Goal: Information Seeking & Learning: Learn about a topic

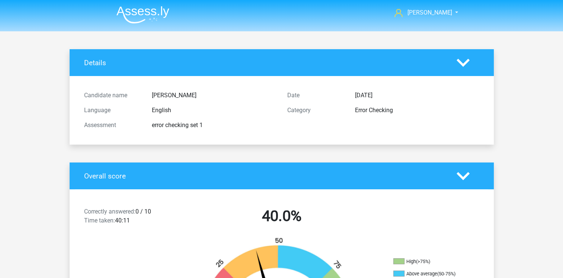
click at [162, 13] on img at bounding box center [143, 15] width 53 height 18
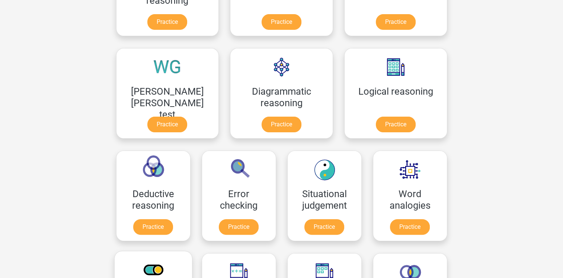
scroll to position [186, 0]
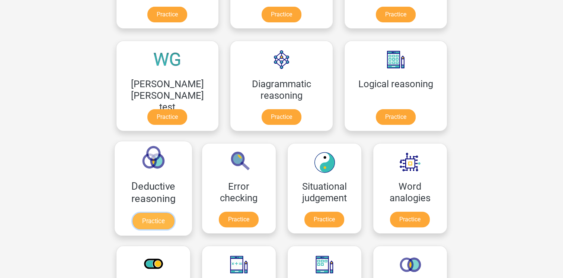
click at [174, 213] on link "Practice" at bounding box center [153, 221] width 42 height 16
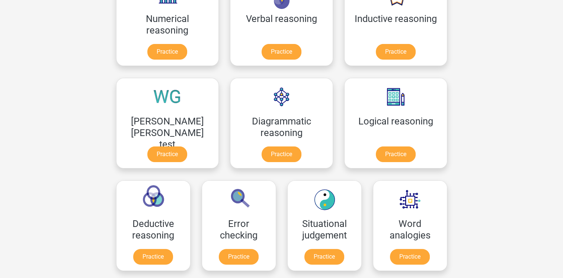
scroll to position [112, 0]
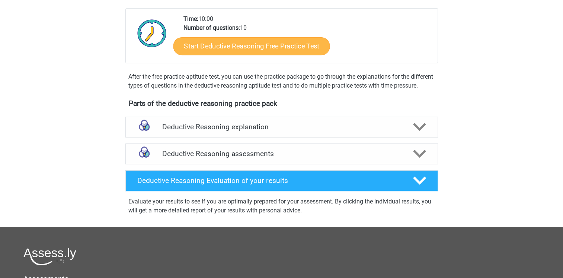
scroll to position [223, 0]
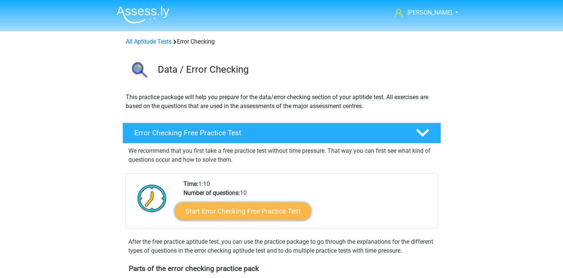
click at [223, 205] on link "Start Error Checking Free Practice Test" at bounding box center [243, 211] width 137 height 18
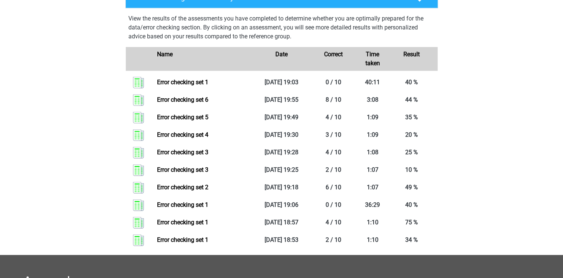
scroll to position [335, 0]
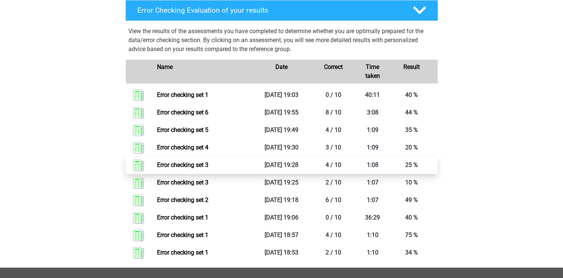
click at [190, 165] on link "Error checking set 3" at bounding box center [182, 164] width 51 height 7
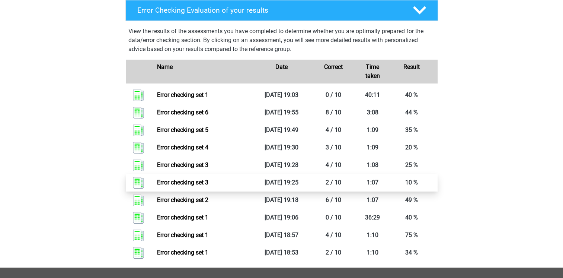
click at [181, 180] on link "Error checking set 3" at bounding box center [182, 182] width 51 height 7
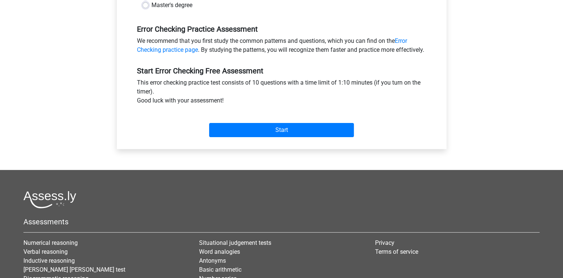
scroll to position [298, 0]
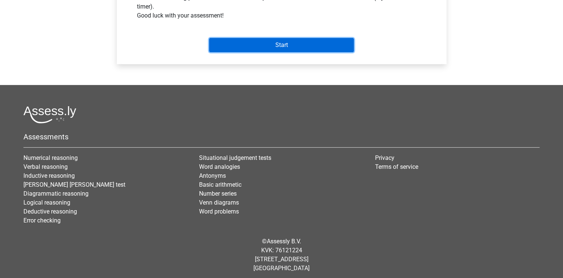
click at [285, 52] on input "Start" at bounding box center [281, 45] width 145 height 14
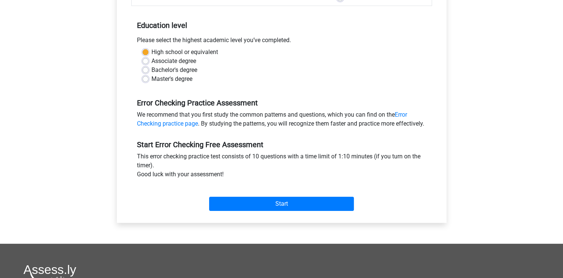
scroll to position [112, 0]
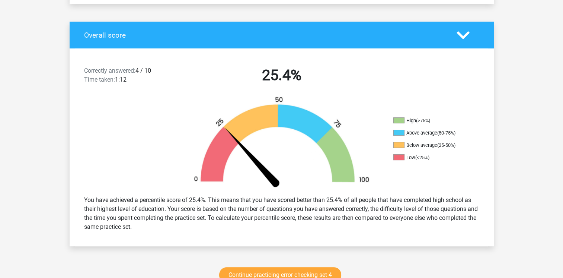
scroll to position [186, 0]
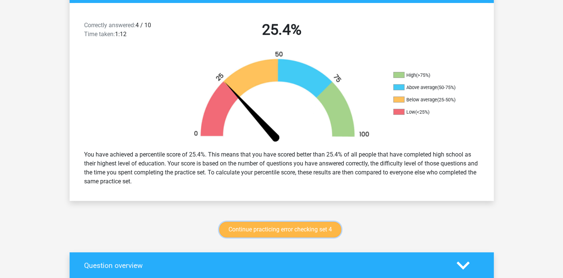
click at [288, 226] on link "Continue practicing error checking set 4" at bounding box center [280, 230] width 122 height 16
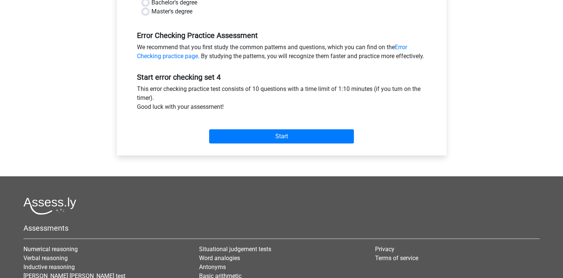
scroll to position [223, 0]
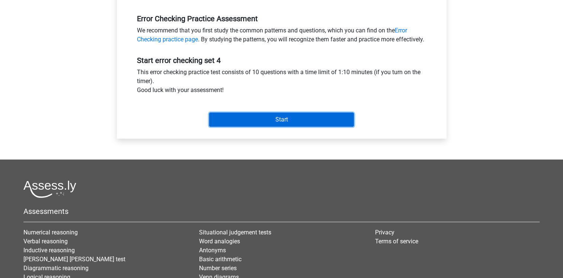
click at [285, 127] on input "Start" at bounding box center [281, 119] width 145 height 14
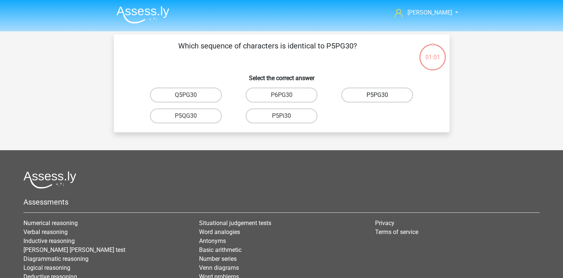
click at [371, 97] on label "P5PG30" at bounding box center [378, 95] width 72 height 15
click at [378, 97] on input "P5PG30" at bounding box center [380, 97] width 5 height 5
radio input "true"
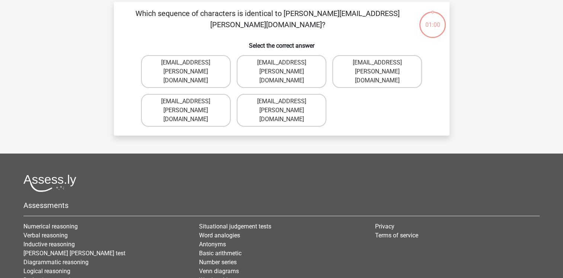
scroll to position [34, 0]
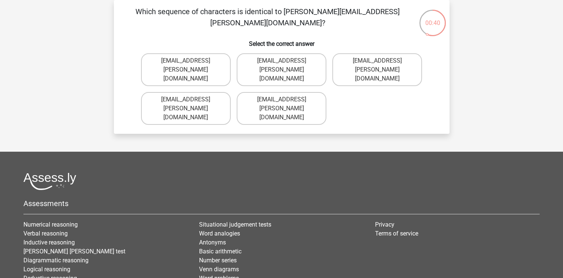
click at [381, 62] on input "Evie+Pierson@hotmail.co.com" at bounding box center [380, 63] width 5 height 5
radio input "true"
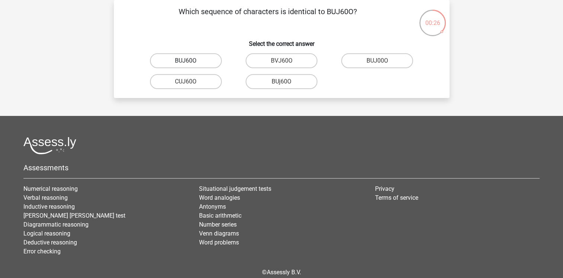
click at [198, 61] on label "BUJ60O" at bounding box center [186, 60] width 72 height 15
click at [191, 61] on input "BUJ60O" at bounding box center [188, 63] width 5 height 5
radio input "true"
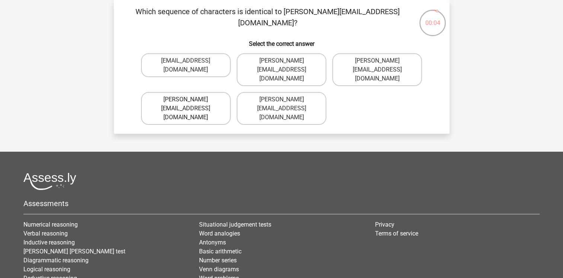
click at [210, 92] on label "Sophia.Vanderbilt@joymail.uk.com" at bounding box center [186, 108] width 90 height 33
click at [191, 99] on input "Sophia.Vanderbilt@joymail.uk.com" at bounding box center [188, 101] width 5 height 5
radio input "true"
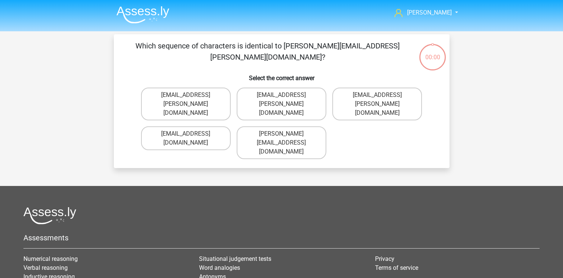
scroll to position [34, 0]
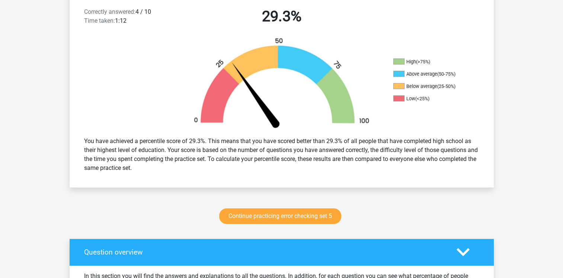
scroll to position [186, 0]
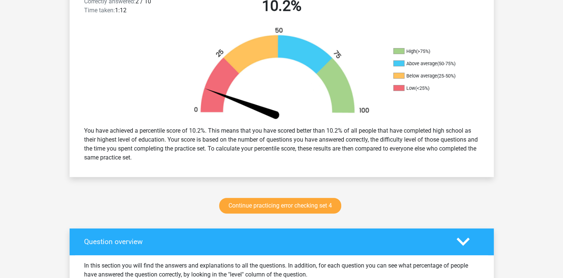
scroll to position [223, 0]
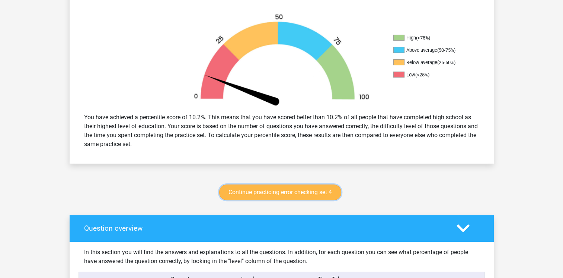
click at [252, 195] on link "Continue practicing error checking set 4" at bounding box center [280, 192] width 122 height 16
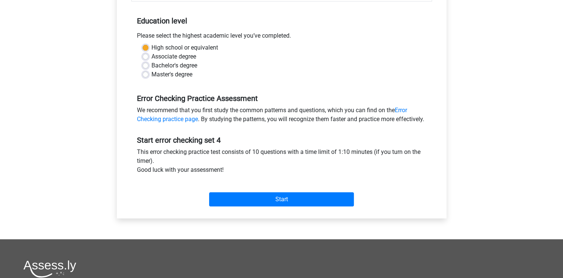
scroll to position [149, 0]
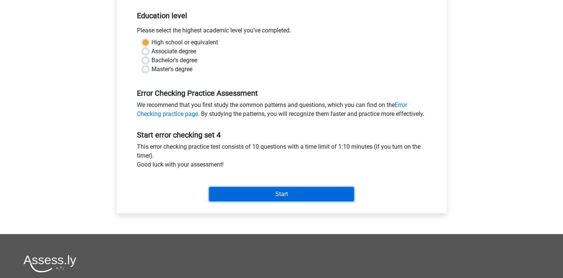
click at [283, 201] on input "Start" at bounding box center [281, 194] width 145 height 14
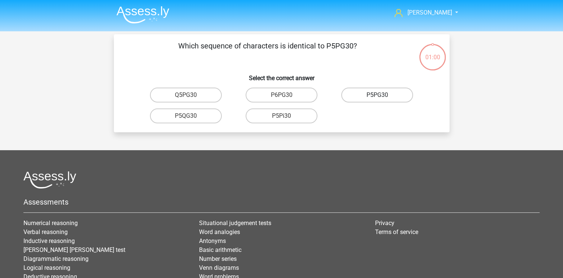
click at [389, 98] on label "P5PG30" at bounding box center [378, 95] width 72 height 15
click at [382, 98] on input "P5PG30" at bounding box center [380, 97] width 5 height 5
radio input "true"
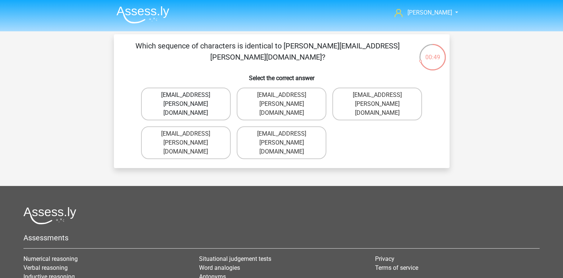
click at [195, 96] on label "Evy+Pierson@hotmail.co.com" at bounding box center [186, 104] width 90 height 33
click at [191, 96] on input "Evy+Pierson@hotmail.co.com" at bounding box center [188, 97] width 5 height 5
radio input "true"
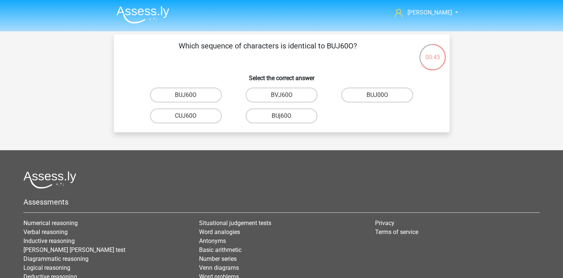
click at [195, 96] on label "BUJ60O" at bounding box center [186, 95] width 72 height 15
click at [191, 96] on input "BUJ60O" at bounding box center [188, 97] width 5 height 5
radio input "true"
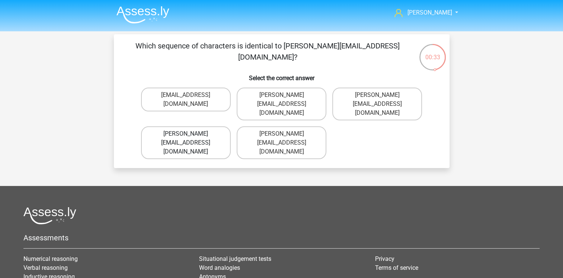
click at [183, 126] on label "Sophia.Vanderbilt@joymail.uk.com" at bounding box center [186, 142] width 90 height 33
click at [186, 134] on input "Sophia.Vanderbilt@joymail.uk.com" at bounding box center [188, 136] width 5 height 5
radio input "true"
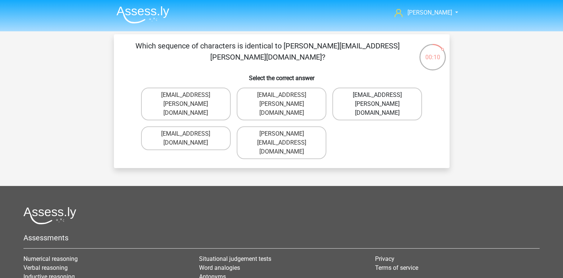
click at [354, 98] on label "Oscar+Adams@hotmail.br" at bounding box center [378, 104] width 90 height 33
click at [378, 98] on input "Oscar+Adams@hotmail.br" at bounding box center [380, 97] width 5 height 5
radio input "true"
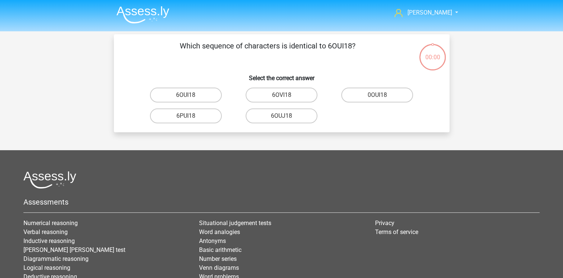
click at [190, 96] on input "6OUI18" at bounding box center [188, 97] width 5 height 5
radio input "true"
click at [374, 96] on label "P5PG30" at bounding box center [378, 95] width 72 height 15
click at [378, 96] on input "P5PG30" at bounding box center [380, 97] width 5 height 5
radio input "true"
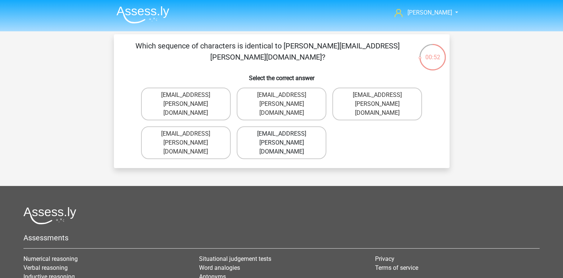
click at [299, 126] on label "Evie+Pierce@hotmail.co.com" at bounding box center [282, 142] width 90 height 33
click at [286, 134] on input "Evie+Pierce@hotmail.co.com" at bounding box center [284, 136] width 5 height 5
radio input "true"
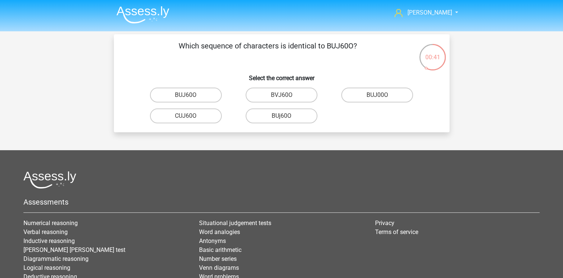
click at [189, 97] on input "BUJ60O" at bounding box center [188, 97] width 5 height 5
radio input "true"
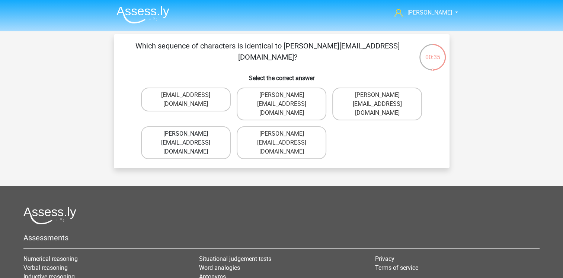
click at [219, 126] on label "Sophia.Vanderbilt@joymail.uk.com" at bounding box center [186, 142] width 90 height 33
click at [191, 134] on input "Sophia.Vanderbilt@joymail.uk.com" at bounding box center [188, 136] width 5 height 5
radio input "true"
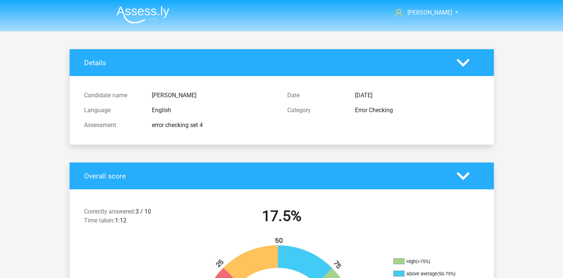
click at [141, 15] on img at bounding box center [143, 15] width 53 height 18
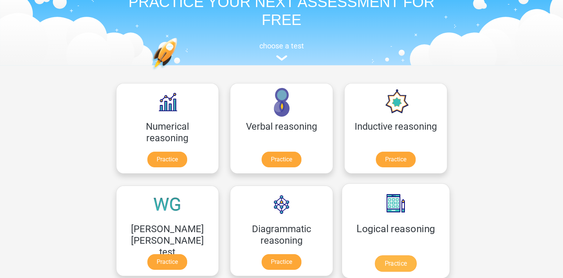
scroll to position [74, 0]
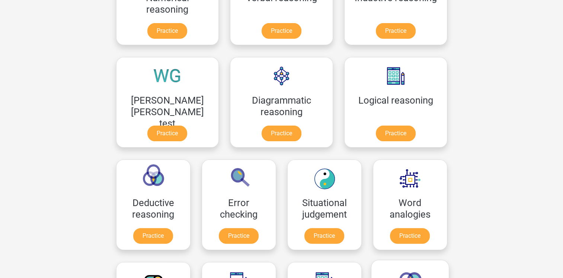
scroll to position [112, 0]
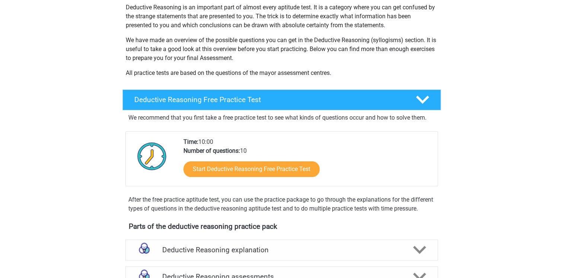
scroll to position [37, 0]
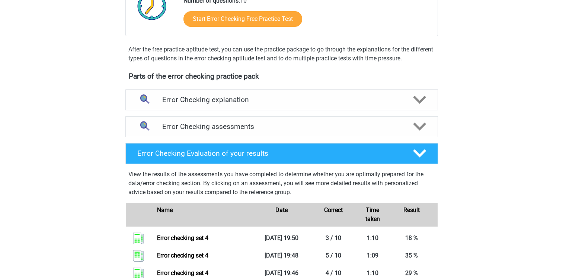
scroll to position [186, 0]
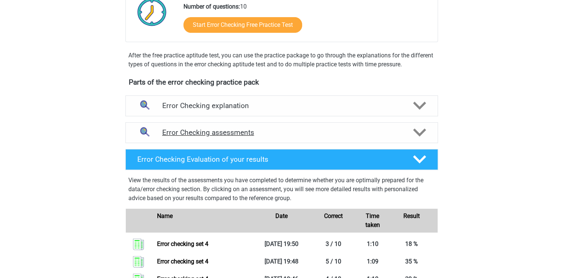
click at [418, 133] on polygon at bounding box center [419, 132] width 13 height 8
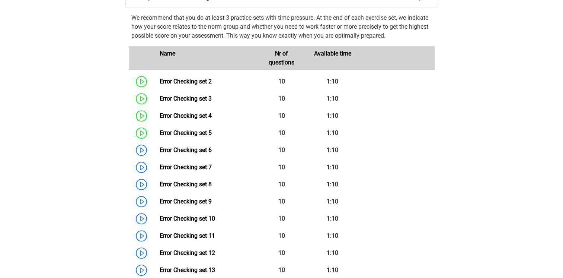
scroll to position [298, 0]
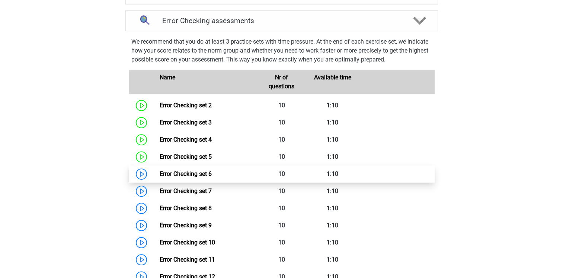
click at [179, 174] on link "Error Checking set 6" at bounding box center [186, 173] width 52 height 7
click at [186, 174] on link "Error Checking set 6" at bounding box center [186, 173] width 52 height 7
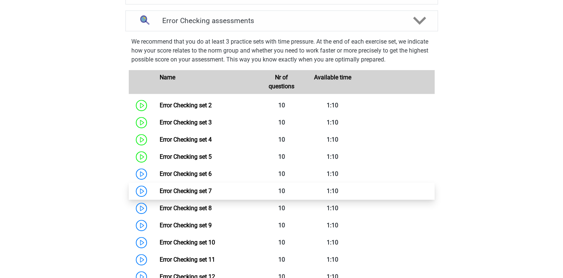
click at [199, 193] on link "Error Checking set 7" at bounding box center [186, 190] width 52 height 7
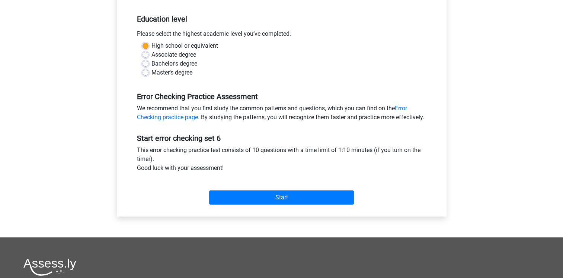
scroll to position [186, 0]
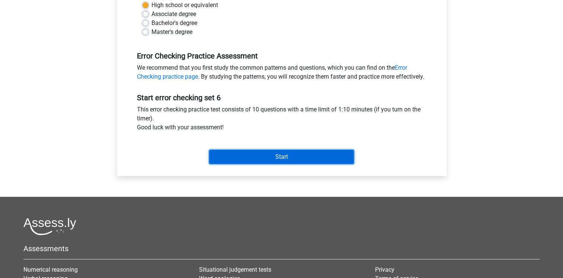
click at [268, 163] on input "Start" at bounding box center [281, 157] width 145 height 14
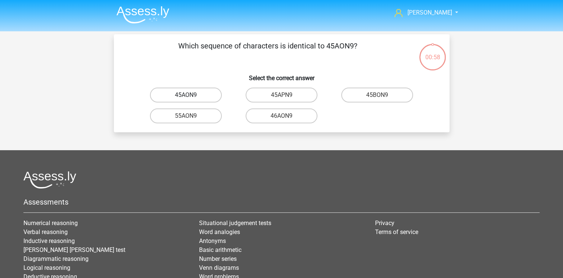
click at [197, 95] on label "45AON9" at bounding box center [186, 95] width 72 height 15
click at [191, 95] on input "45AON9" at bounding box center [188, 97] width 5 height 5
radio input "true"
click at [368, 95] on label "B0PZVD" at bounding box center [378, 95] width 72 height 15
click at [378, 95] on input "B0PZVD" at bounding box center [380, 97] width 5 height 5
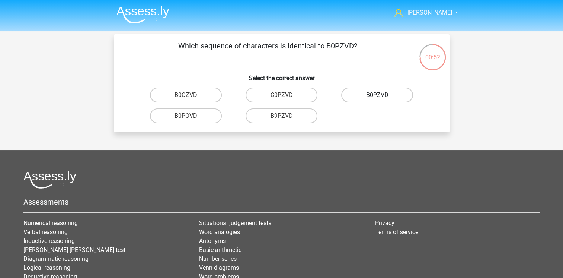
radio input "true"
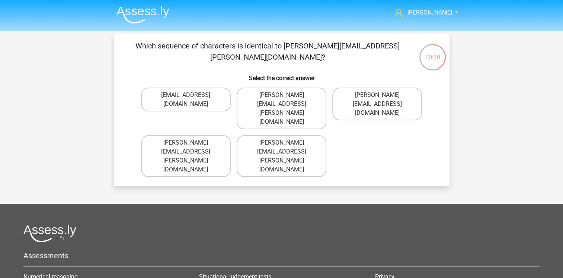
click at [286, 95] on input "George+Knight@joinmail.com.uk" at bounding box center [284, 97] width 5 height 5
radio input "true"
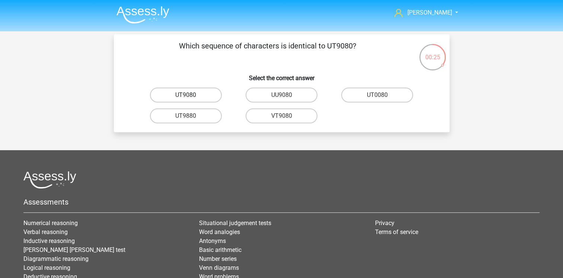
click at [197, 94] on label "UT9080" at bounding box center [186, 95] width 72 height 15
click at [191, 95] on input "UT9080" at bounding box center [188, 97] width 5 height 5
radio input "true"
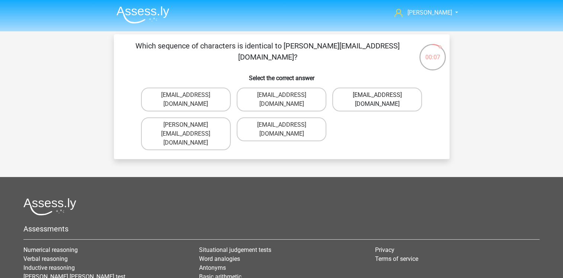
click at [365, 99] on label "Freya-Burn@jointmail.uk.co" at bounding box center [378, 100] width 90 height 24
click at [378, 99] on input "Freya-Burn@jointmail.uk.co" at bounding box center [380, 97] width 5 height 5
radio input "true"
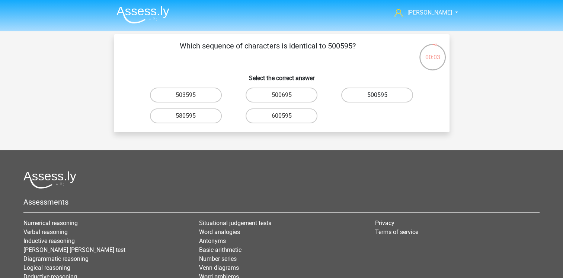
click at [369, 98] on label "500595" at bounding box center [378, 95] width 72 height 15
click at [378, 98] on input "500595" at bounding box center [380, 97] width 5 height 5
radio input "true"
click at [369, 98] on label "P10PB6" at bounding box center [378, 95] width 72 height 15
click at [378, 98] on input "P10PB6" at bounding box center [380, 97] width 5 height 5
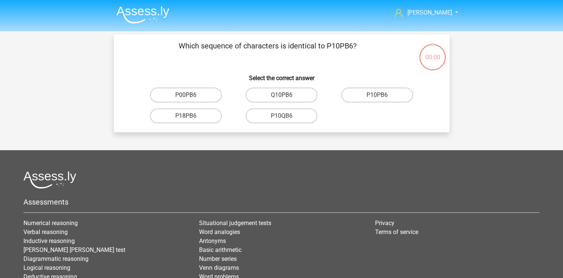
radio input "true"
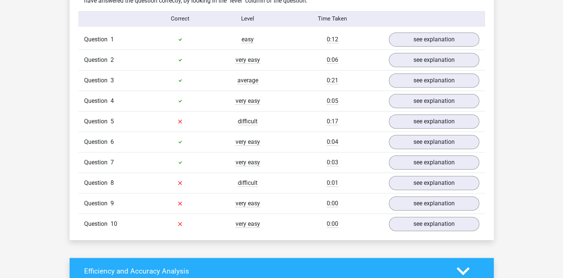
scroll to position [484, 0]
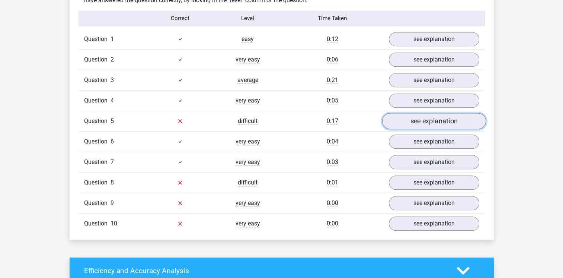
click at [437, 123] on link "see explanation" at bounding box center [434, 121] width 104 height 16
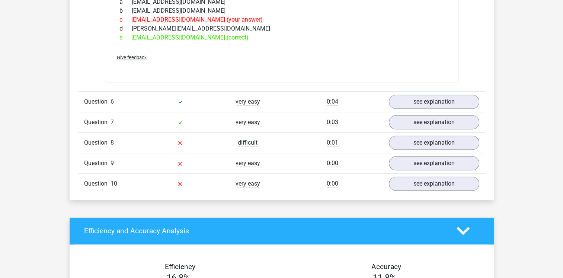
scroll to position [633, 0]
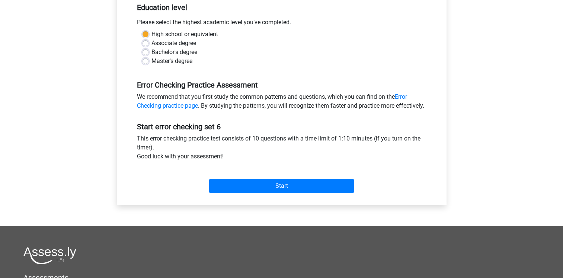
scroll to position [186, 0]
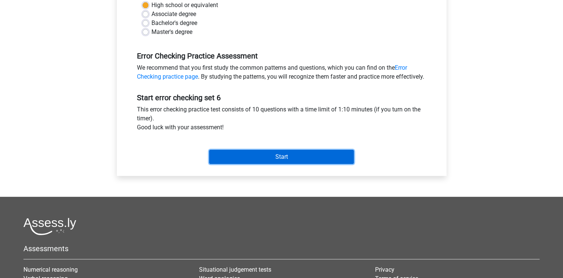
click at [273, 164] on input "Start" at bounding box center [281, 157] width 145 height 14
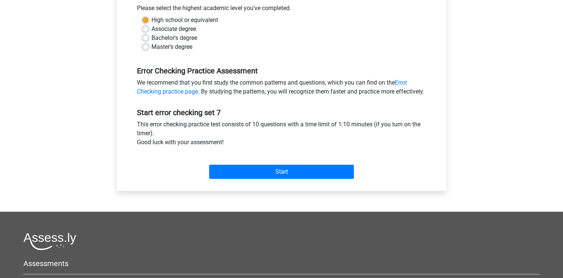
scroll to position [223, 0]
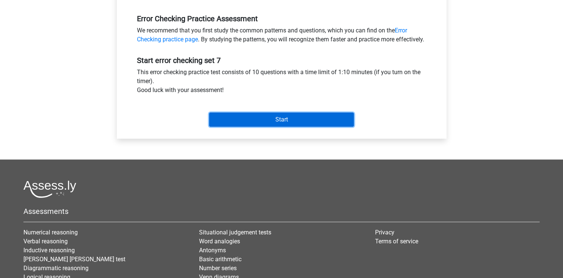
click at [281, 127] on input "Start" at bounding box center [281, 119] width 145 height 14
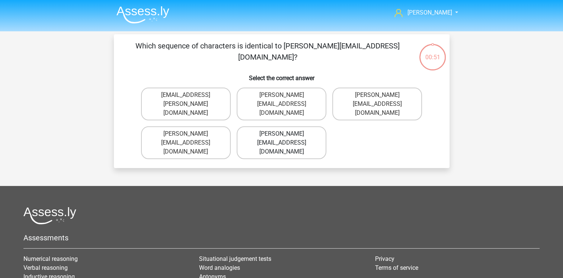
click at [292, 132] on label "[PERSON_NAME][EMAIL_ADDRESS][DOMAIN_NAME]" at bounding box center [282, 142] width 90 height 33
click at [286, 134] on input "[PERSON_NAME][EMAIL_ADDRESS][DOMAIN_NAME]" at bounding box center [284, 136] width 5 height 5
radio input "true"
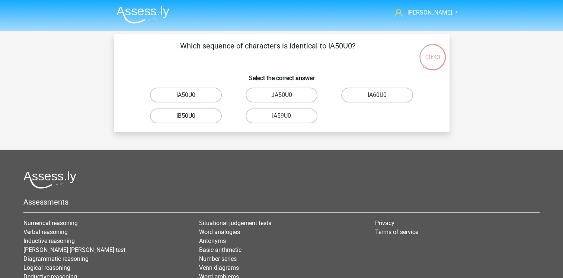
click at [189, 114] on label "IB50U0" at bounding box center [186, 115] width 72 height 15
click at [189, 116] on input "IB50U0" at bounding box center [188, 118] width 5 height 5
radio input "true"
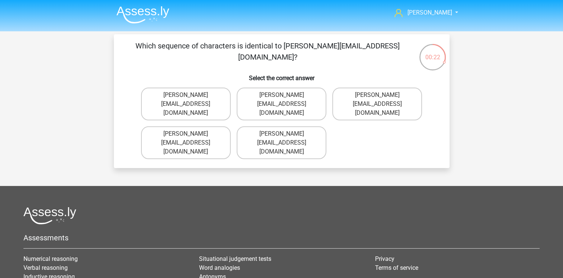
click at [188, 98] on input "Grace-Paterson@joinmail.com.co" at bounding box center [188, 97] width 5 height 5
radio input "true"
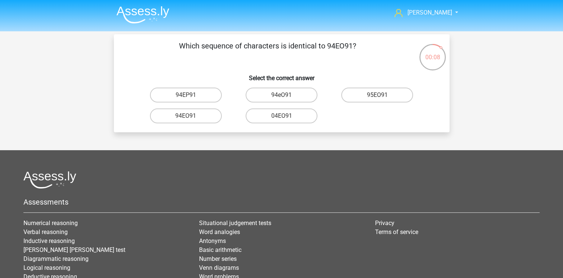
click at [190, 116] on input "94EO91" at bounding box center [188, 118] width 5 height 5
radio input "true"
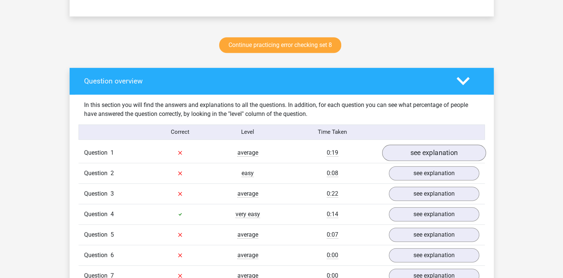
scroll to position [372, 0]
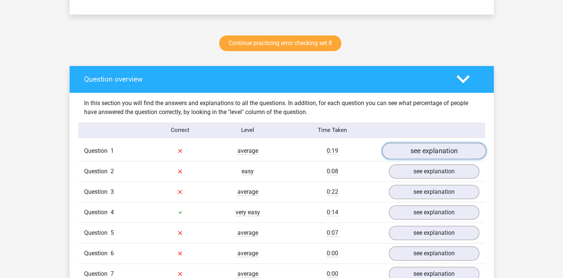
click at [427, 147] on link "see explanation" at bounding box center [434, 151] width 104 height 16
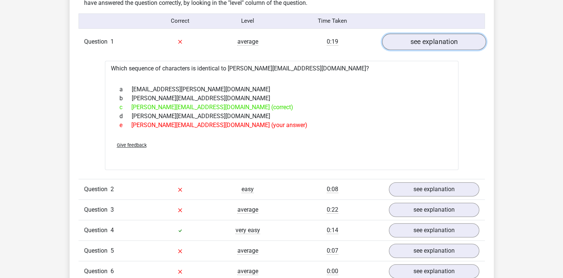
scroll to position [521, 0]
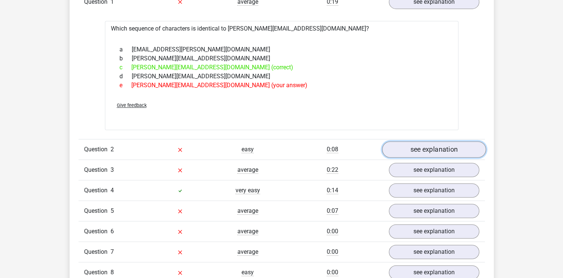
click at [431, 150] on link "see explanation" at bounding box center [434, 149] width 104 height 16
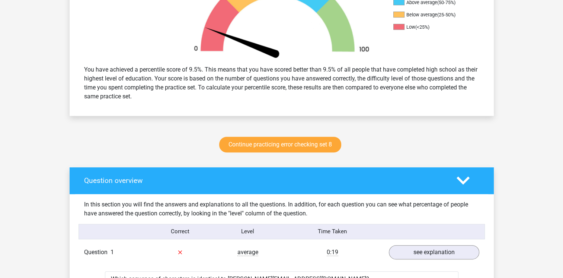
scroll to position [261, 0]
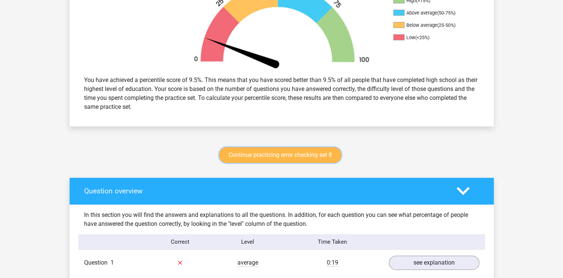
click at [293, 155] on link "Continue practicing error checking set 8" at bounding box center [280, 155] width 122 height 16
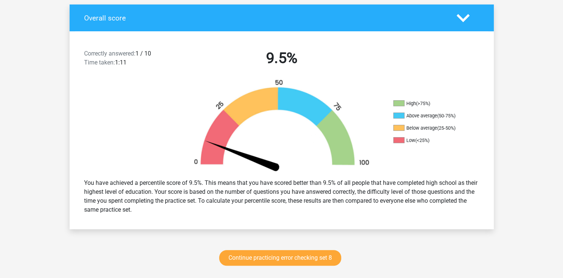
scroll to position [149, 0]
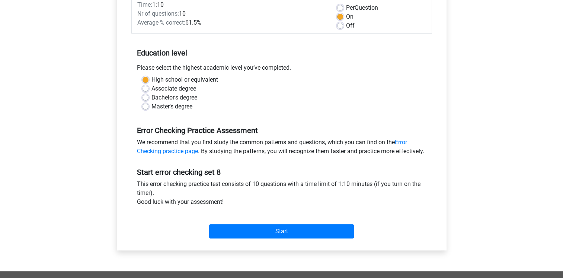
scroll to position [186, 0]
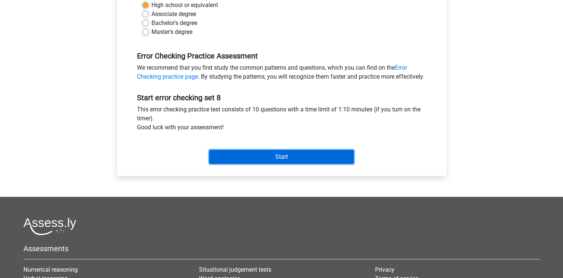
click at [269, 164] on input "Start" at bounding box center [281, 157] width 145 height 14
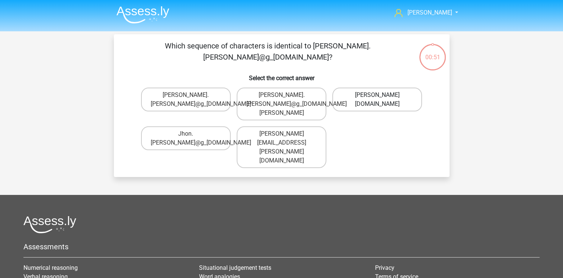
click at [371, 97] on label "John.Ailward@g_mail.gr" at bounding box center [378, 100] width 90 height 24
click at [378, 97] on input "John.Ailward@g_mail.gr" at bounding box center [380, 97] width 5 height 5
radio input "true"
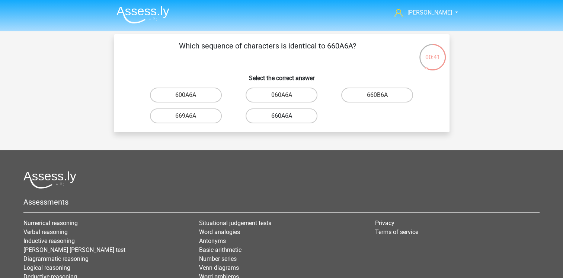
click at [281, 116] on label "660A6A" at bounding box center [282, 115] width 72 height 15
click at [282, 116] on input "660A6A" at bounding box center [284, 118] width 5 height 5
radio input "true"
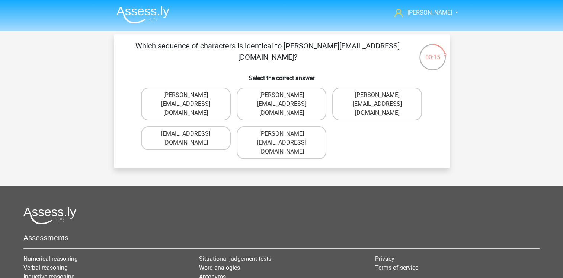
click at [286, 95] on input "Noah-Dern@Gmail.co.uk" at bounding box center [284, 97] width 5 height 5
radio input "true"
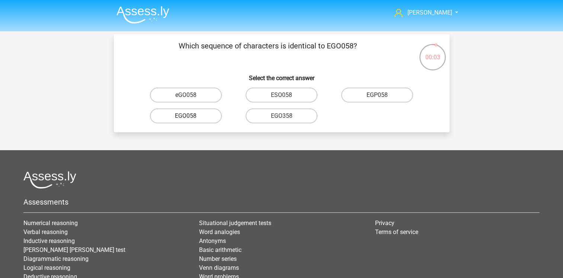
click at [198, 115] on label "EGO058" at bounding box center [186, 115] width 72 height 15
click at [191, 116] on input "EGO058" at bounding box center [188, 118] width 5 height 5
radio input "true"
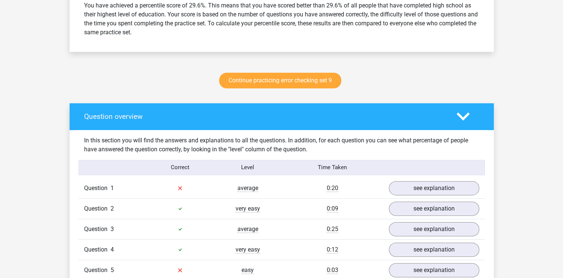
scroll to position [410, 0]
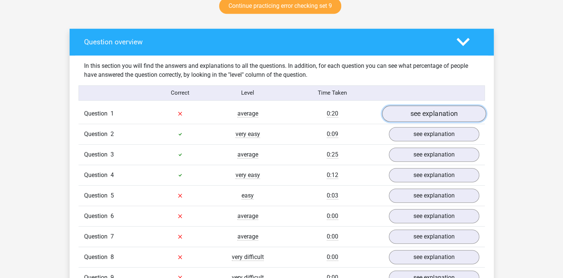
click at [431, 118] on link "see explanation" at bounding box center [434, 113] width 104 height 16
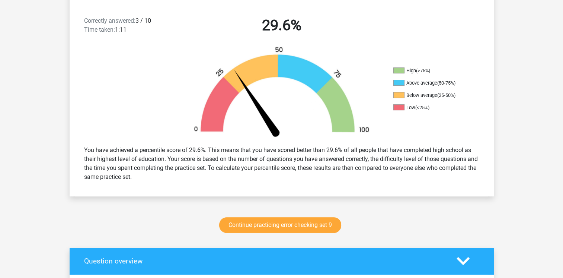
scroll to position [186, 0]
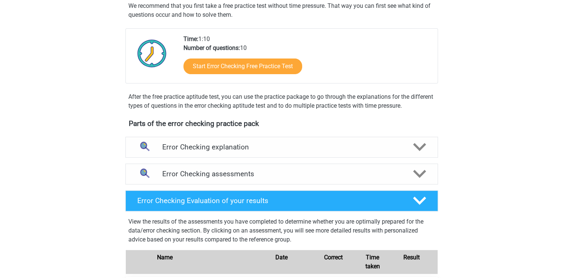
scroll to position [112, 0]
